Goal: Transaction & Acquisition: Purchase product/service

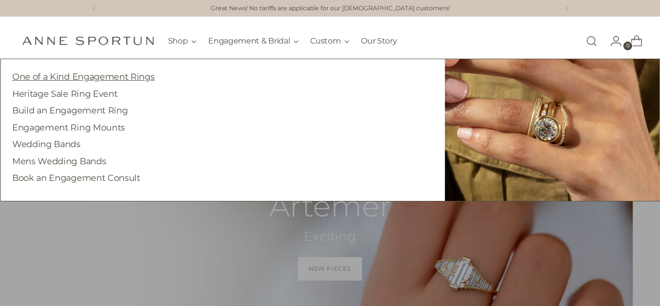
click at [125, 79] on link "One of a Kind Engagement Rings" at bounding box center [83, 76] width 142 height 10
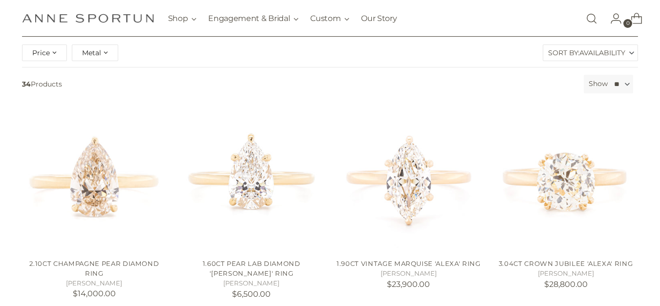
scroll to position [98, 0]
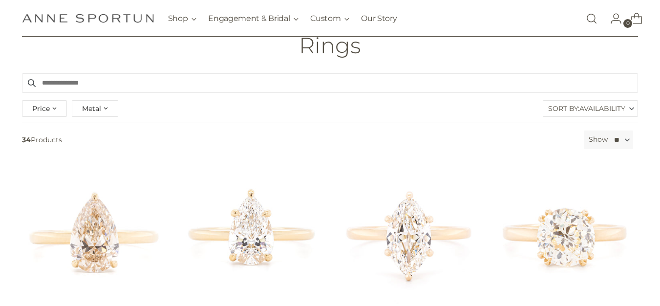
click at [100, 105] on span "Metal" at bounding box center [91, 108] width 19 height 11
click at [80, 130] on span "button" at bounding box center [84, 134] width 8 height 8
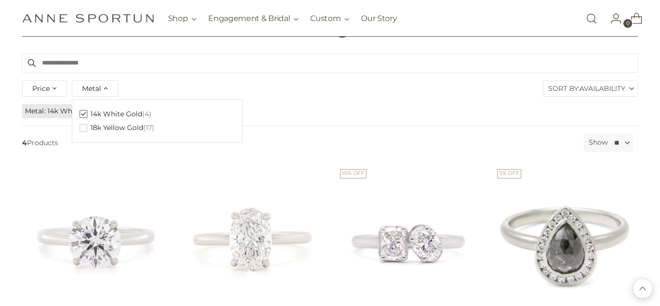
scroll to position [91, 0]
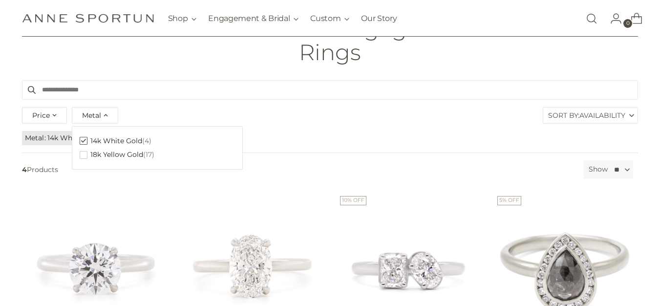
click at [6, 119] on div "Filter By Price **** - **** Metal Clear 14k White Gold (4) 18k Yellow Gold (17)…" at bounding box center [330, 234] width 660 height 309
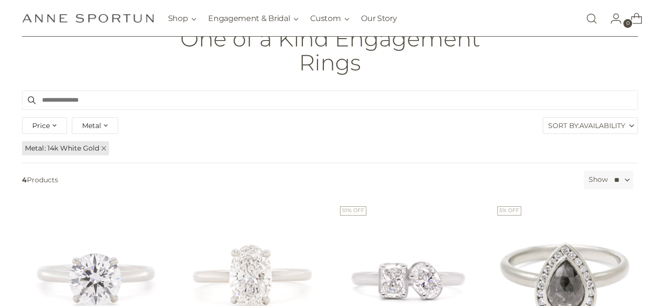
scroll to position [0, 0]
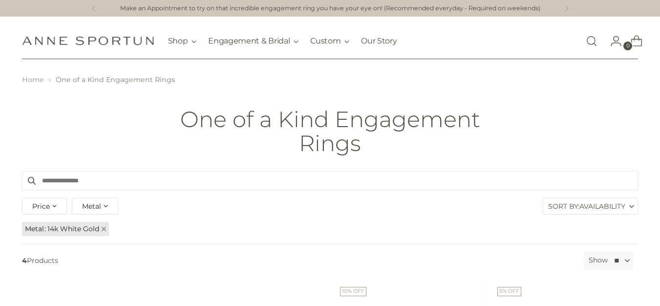
click at [28, 81] on link "Home" at bounding box center [33, 79] width 22 height 9
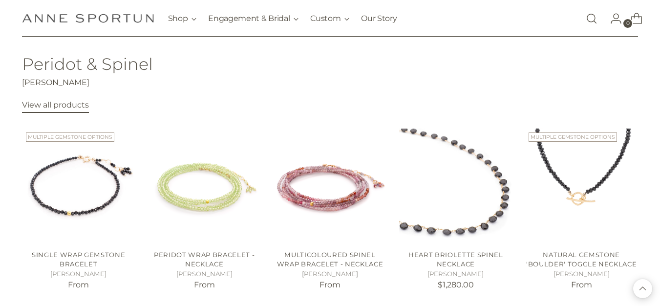
scroll to position [293, 0]
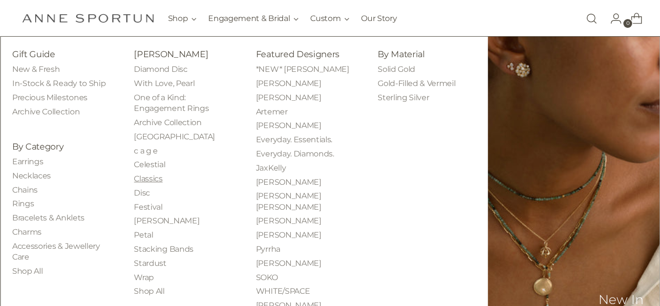
click at [137, 177] on link "Classics" at bounding box center [148, 178] width 28 height 9
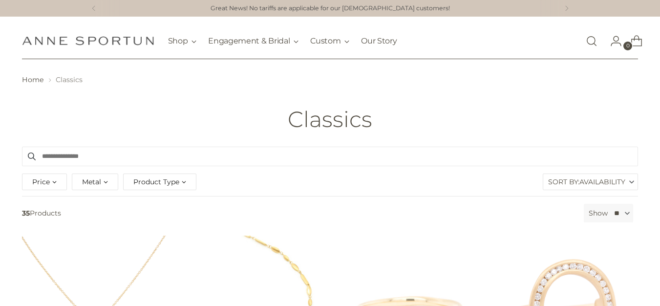
click at [147, 182] on span "Product Type" at bounding box center [156, 181] width 46 height 11
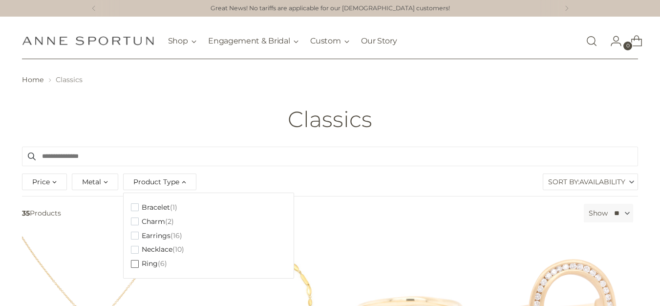
click at [134, 264] on span "button" at bounding box center [135, 264] width 8 height 8
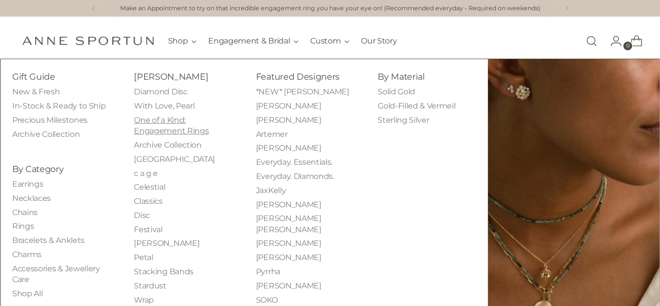
click at [158, 124] on link "One of a Kind: Engagement Rings" at bounding box center [171, 125] width 75 height 20
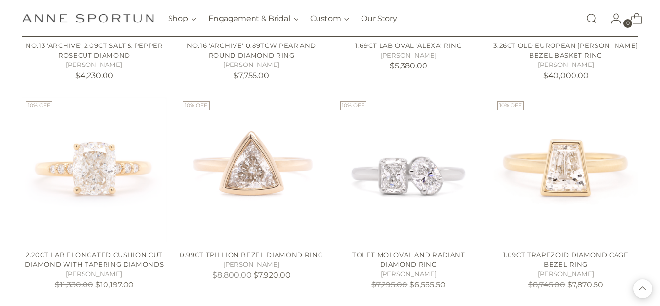
scroll to position [1514, 0]
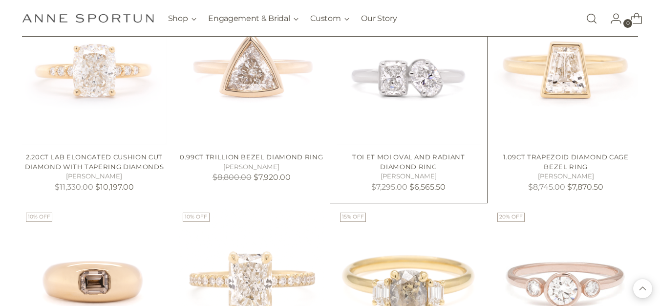
click at [379, 158] on link "Toi et Moi Oval and Radiant Diamond Ring" at bounding box center [408, 162] width 113 height 18
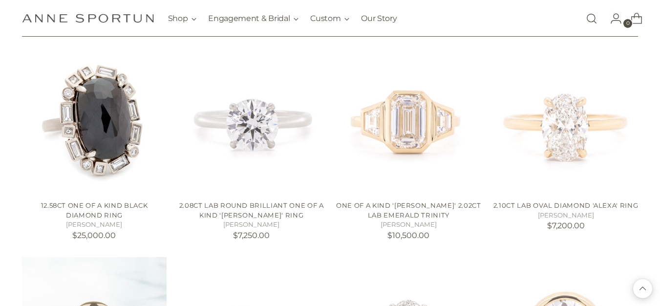
scroll to position [1074, 0]
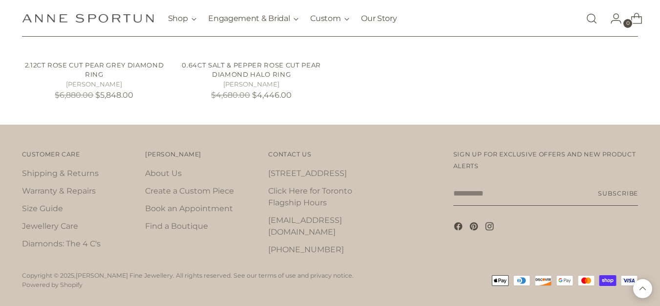
scroll to position [2032, 0]
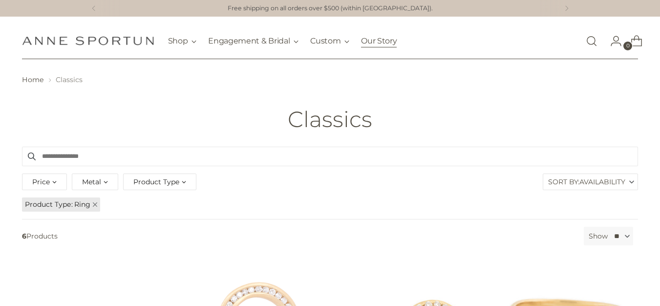
click at [365, 40] on link "Our Story" at bounding box center [379, 40] width 36 height 21
